Goal: Navigation & Orientation: Find specific page/section

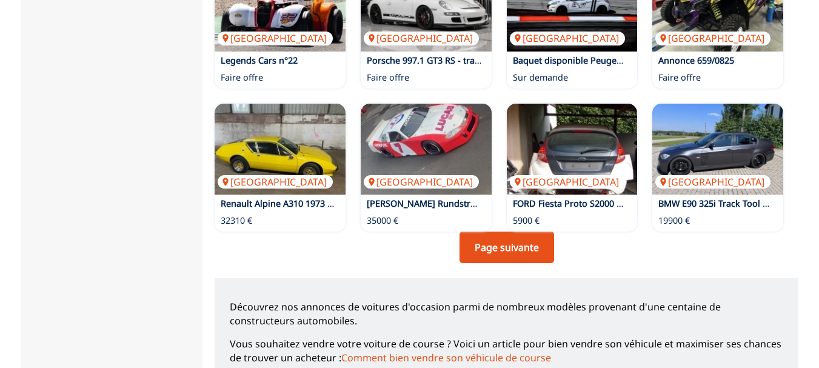
scroll to position [909, 0]
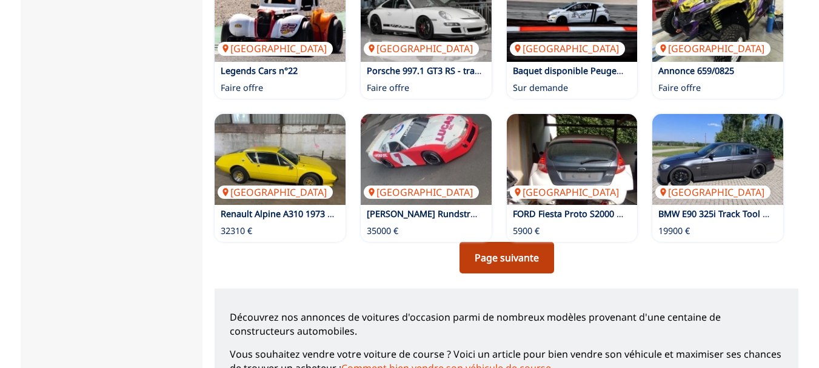
click at [502, 242] on link "Page suivante" at bounding box center [506, 258] width 95 height 32
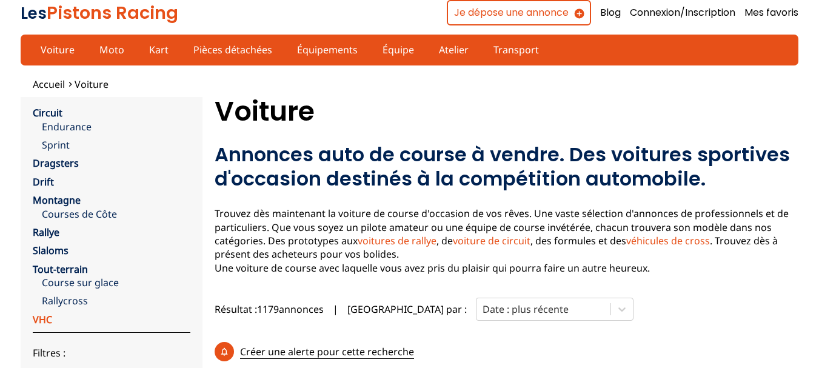
click at [35, 321] on link "VHC" at bounding box center [42, 319] width 19 height 13
